Goal: Information Seeking & Learning: Check status

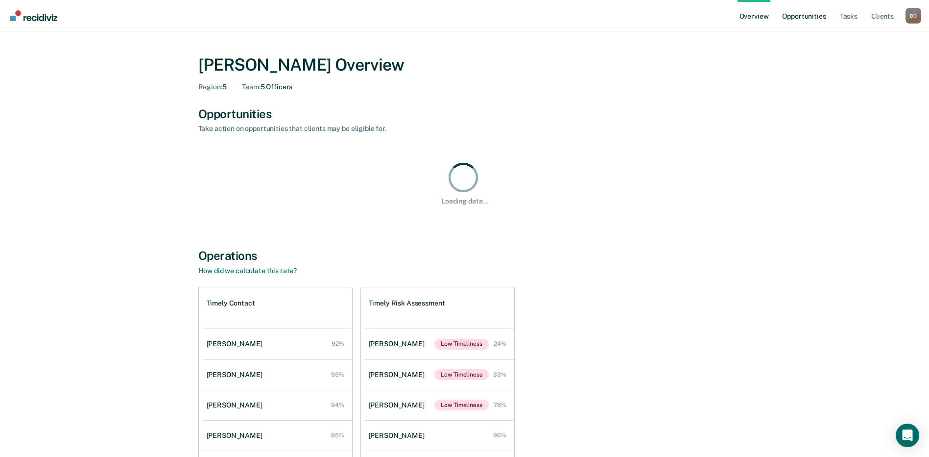
click at [795, 18] on link "Opportunities" at bounding box center [804, 15] width 48 height 31
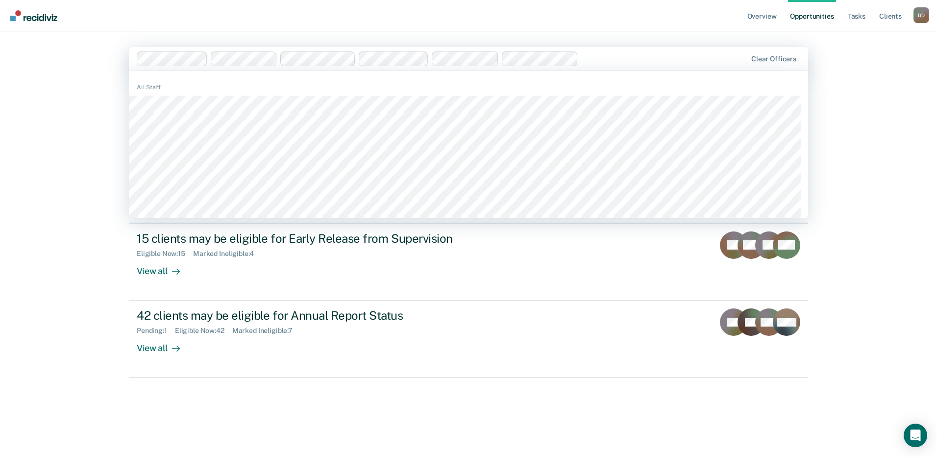
click at [68, 112] on div "Overview Opportunities Tasks Client s [PERSON_NAME] D D Profile How it works Lo…" at bounding box center [468, 228] width 937 height 457
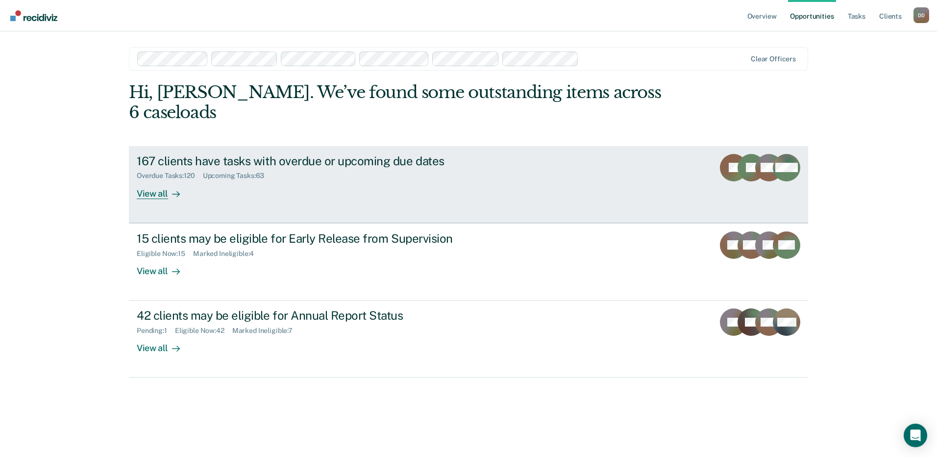
click at [156, 180] on div "View all" at bounding box center [164, 189] width 55 height 19
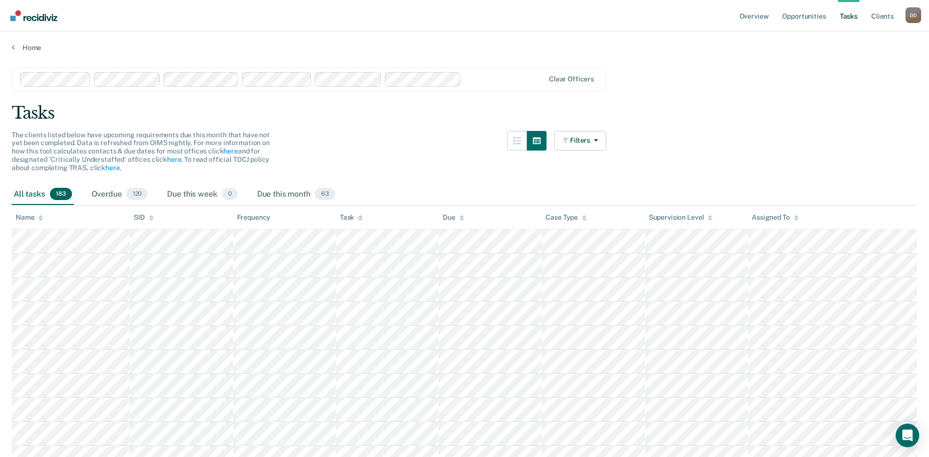
click at [29, 216] on div "Name" at bounding box center [29, 217] width 27 height 8
click at [34, 217] on div "Name" at bounding box center [29, 217] width 27 height 8
click at [39, 215] on icon at bounding box center [40, 218] width 5 height 6
click at [41, 218] on icon at bounding box center [40, 219] width 5 height 2
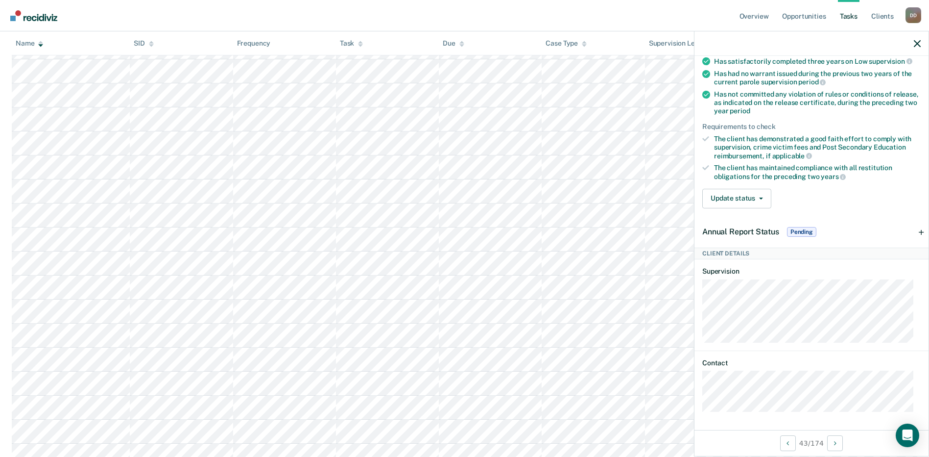
scroll to position [490, 0]
click at [797, 229] on span "Pending" at bounding box center [801, 232] width 29 height 10
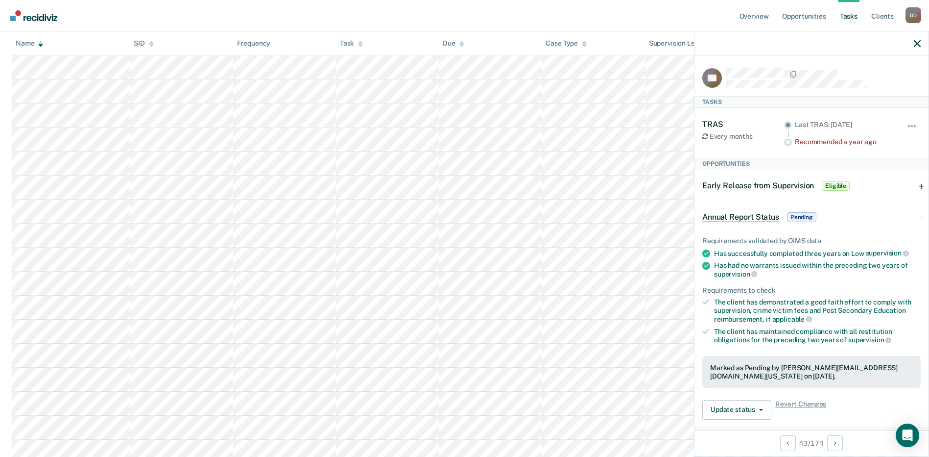
scroll to position [637, 0]
click at [917, 44] on icon "button" at bounding box center [917, 43] width 7 height 7
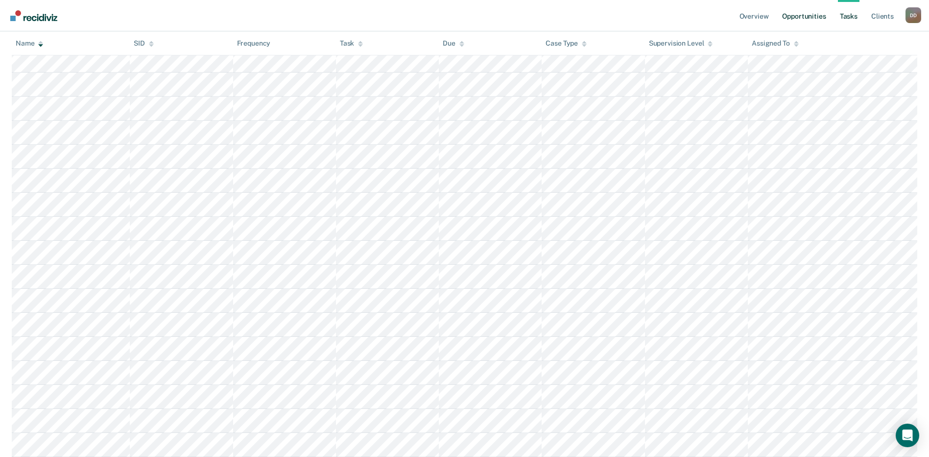
click at [803, 19] on link "Opportunities" at bounding box center [804, 15] width 48 height 31
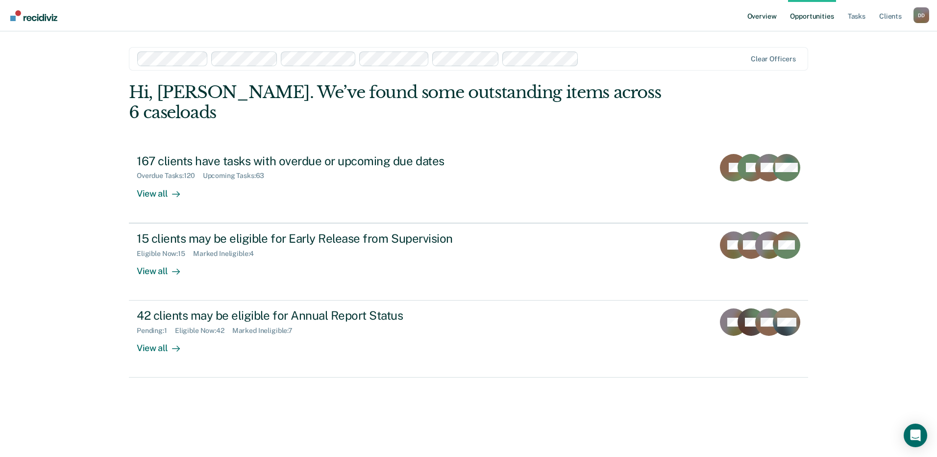
click at [770, 20] on link "Overview" at bounding box center [761, 15] width 33 height 31
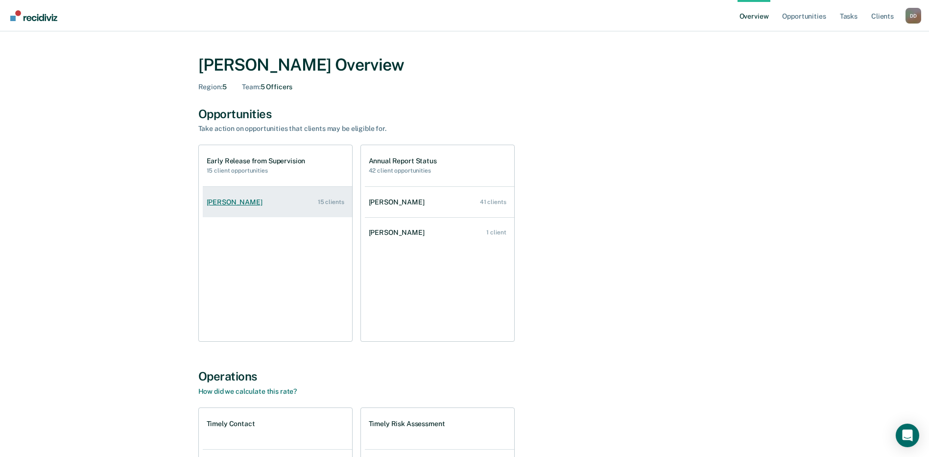
click at [242, 203] on div "[PERSON_NAME]" at bounding box center [237, 202] width 60 height 8
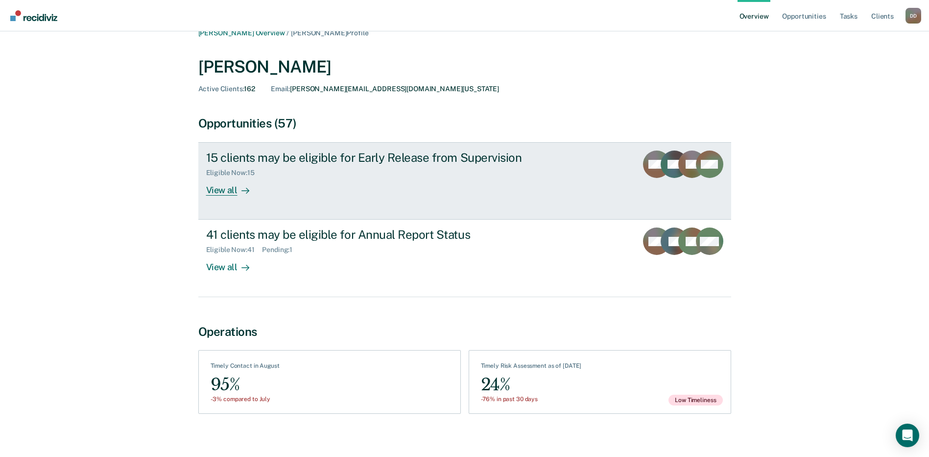
scroll to position [22, 0]
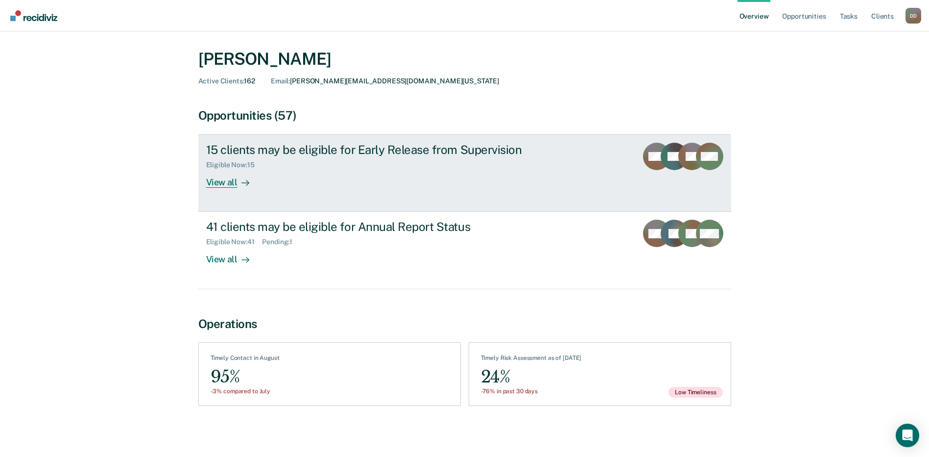
click at [217, 183] on div "View all" at bounding box center [233, 178] width 55 height 19
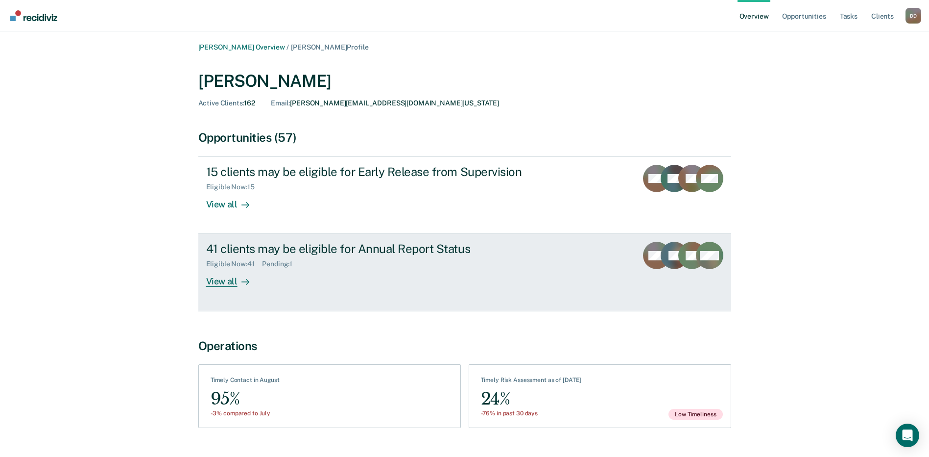
click at [220, 283] on div "View all" at bounding box center [233, 277] width 55 height 19
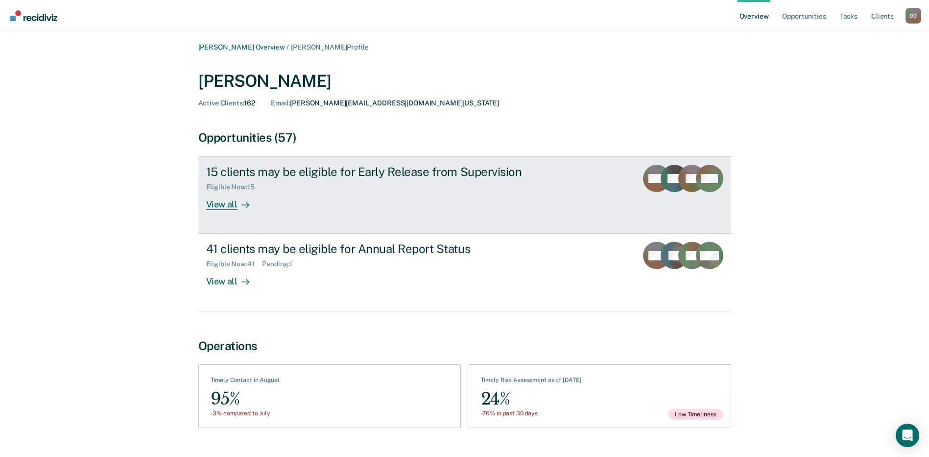
click at [223, 204] on div "View all" at bounding box center [233, 200] width 55 height 19
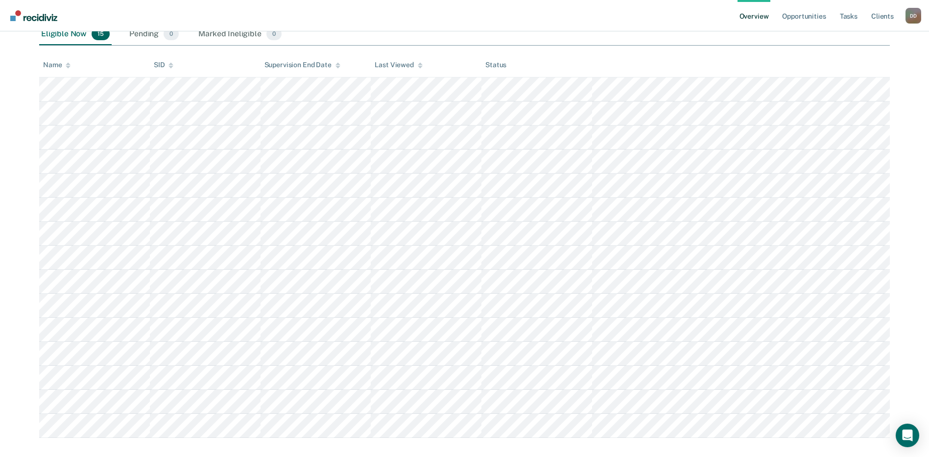
scroll to position [182, 0]
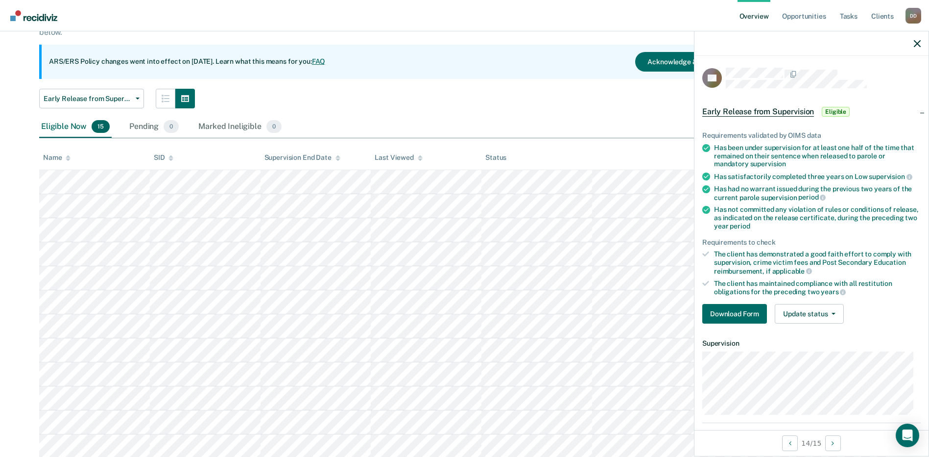
scroll to position [98, 0]
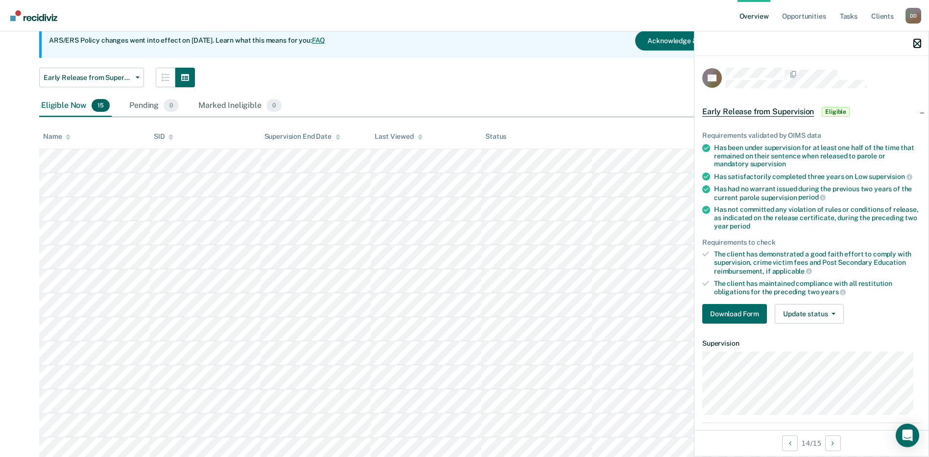
click at [915, 41] on icon "button" at bounding box center [917, 43] width 7 height 7
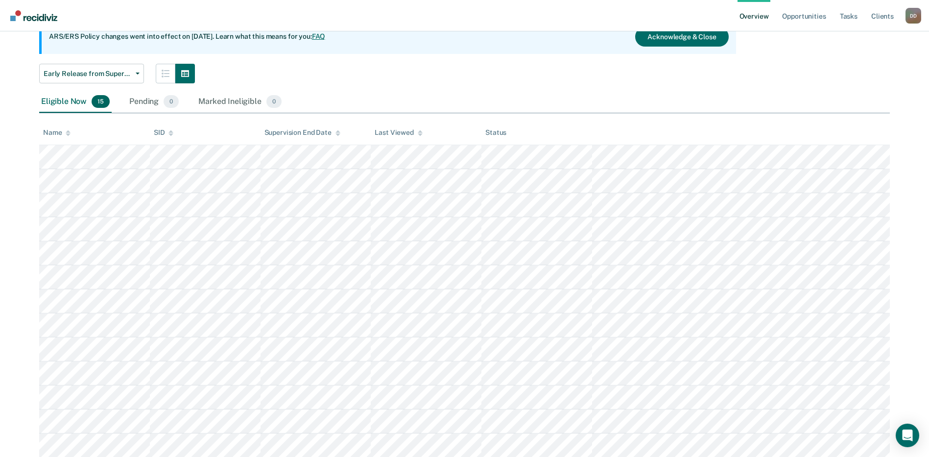
scroll to position [0, 0]
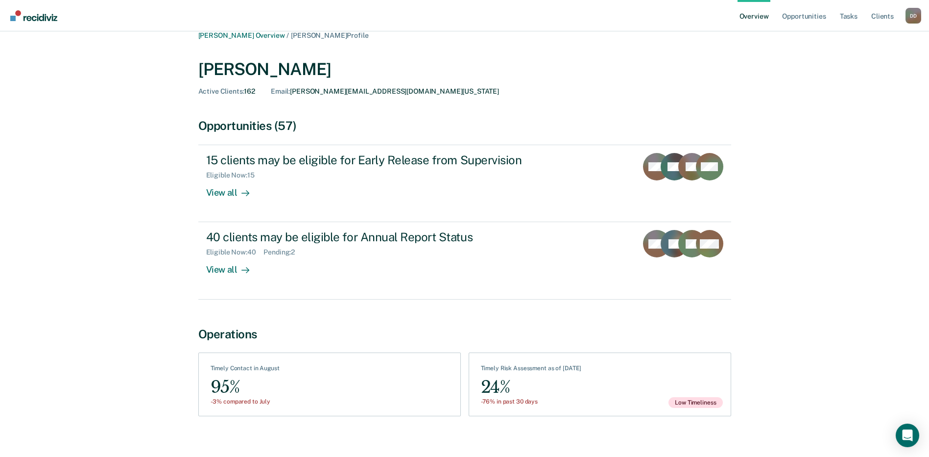
scroll to position [22, 0]
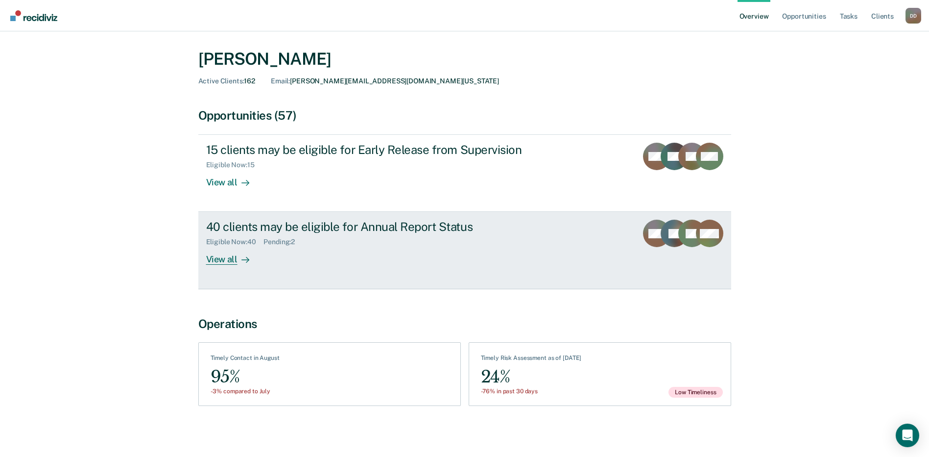
click at [222, 261] on div "View all" at bounding box center [233, 255] width 55 height 19
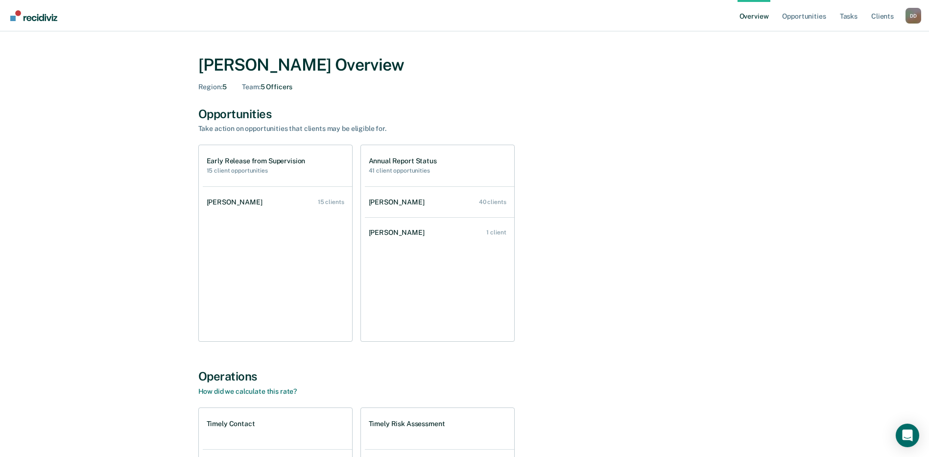
click at [330, 247] on ul "[PERSON_NAME] 15 clients" at bounding box center [277, 263] width 149 height 155
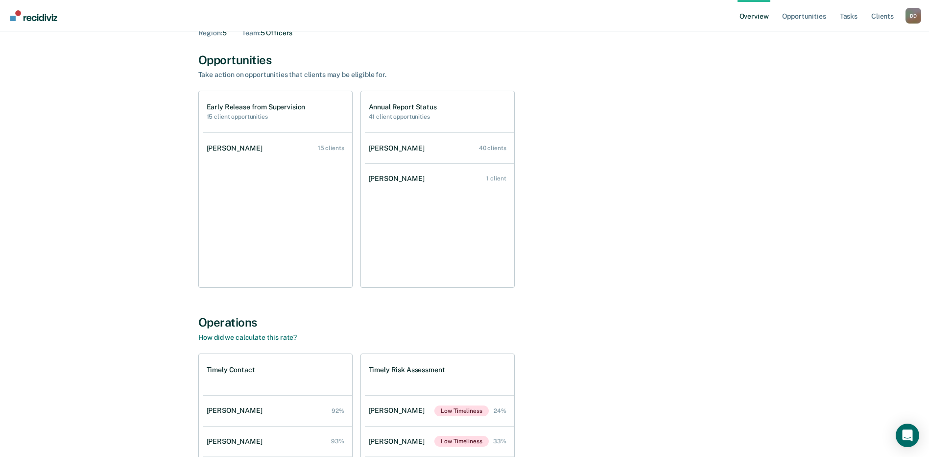
scroll to position [49, 0]
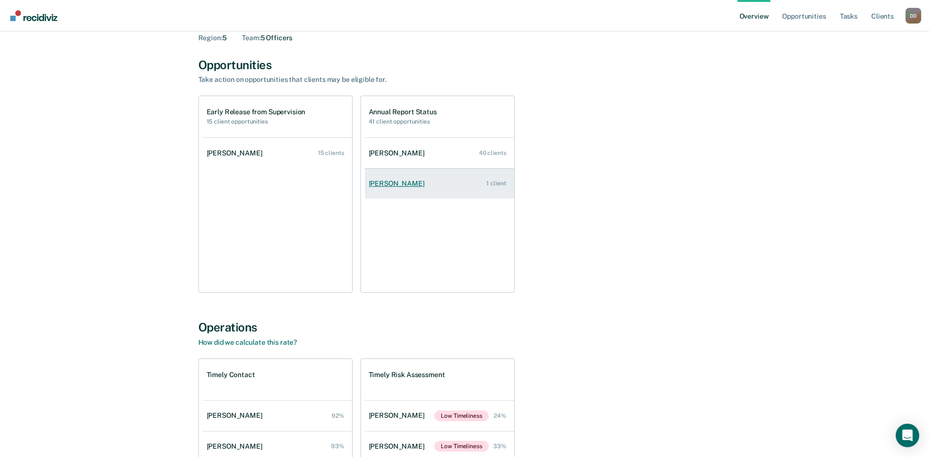
click at [376, 183] on div "[PERSON_NAME]" at bounding box center [399, 183] width 60 height 8
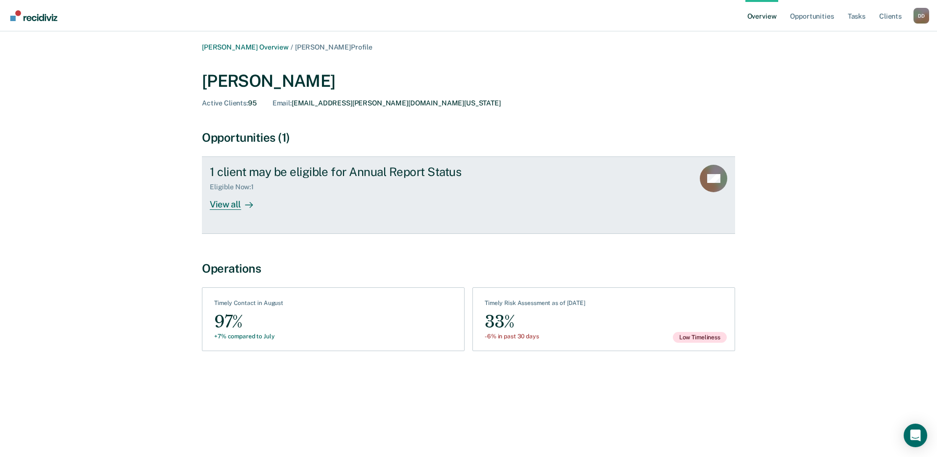
click at [217, 201] on div "View all" at bounding box center [237, 200] width 55 height 19
